Goal: Information Seeking & Learning: Learn about a topic

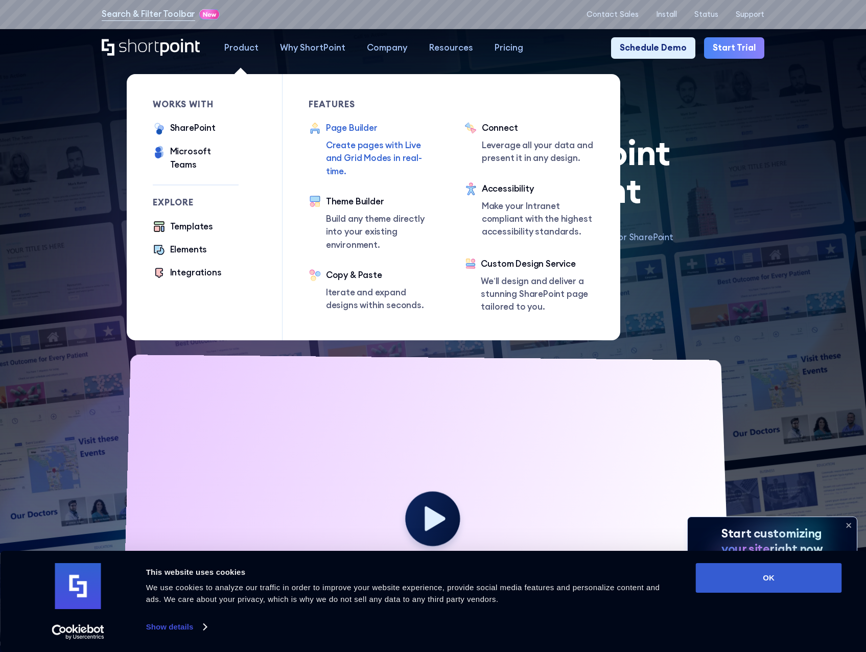
click at [353, 152] on p "Create pages with Live and Grid Modes in real-time." at bounding box center [382, 158] width 112 height 39
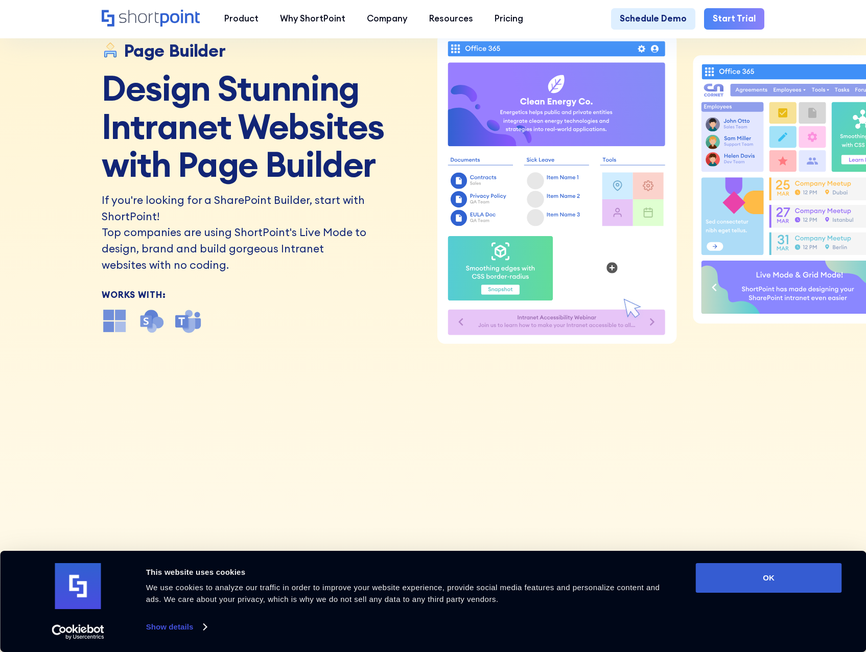
scroll to position [153, 0]
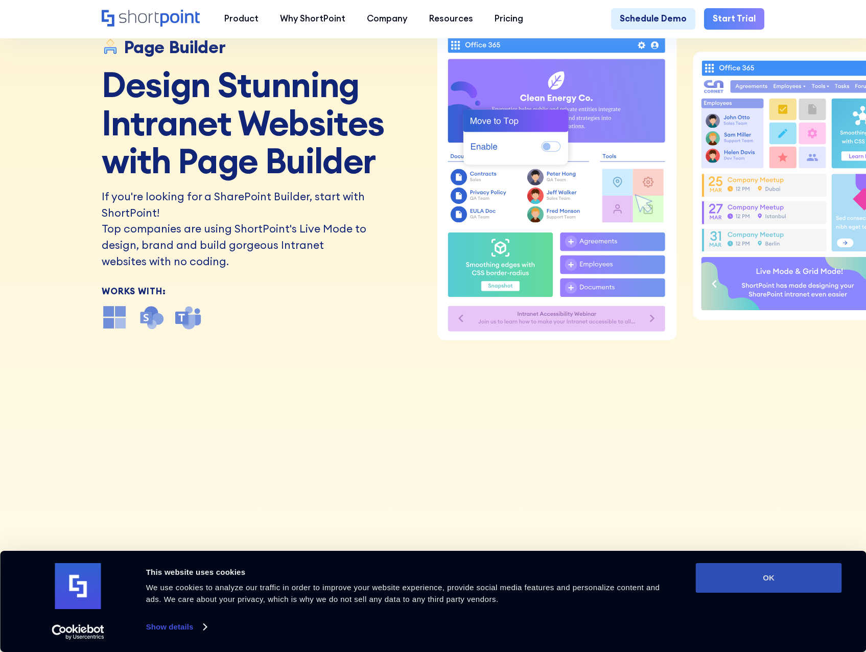
click at [771, 585] on button "OK" at bounding box center [769, 578] width 146 height 30
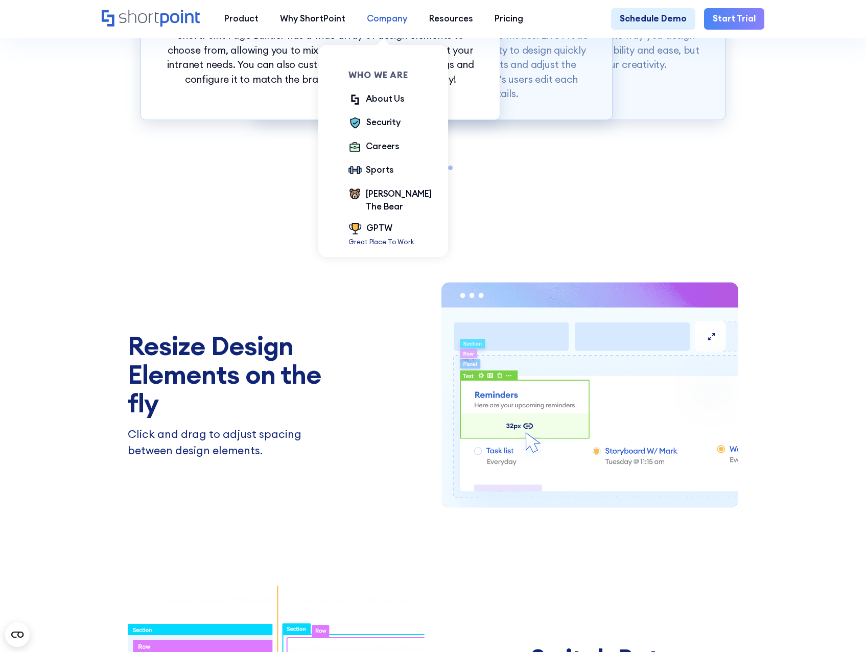
scroll to position [1328, 0]
